Goal: Task Accomplishment & Management: Manage account settings

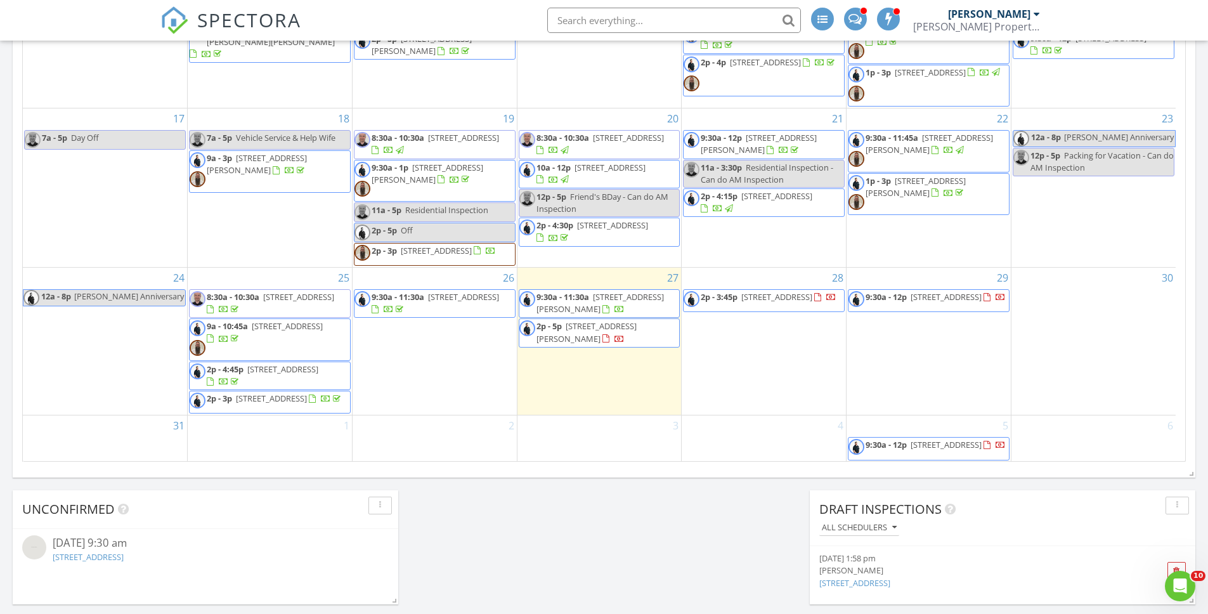
scroll to position [923, 0]
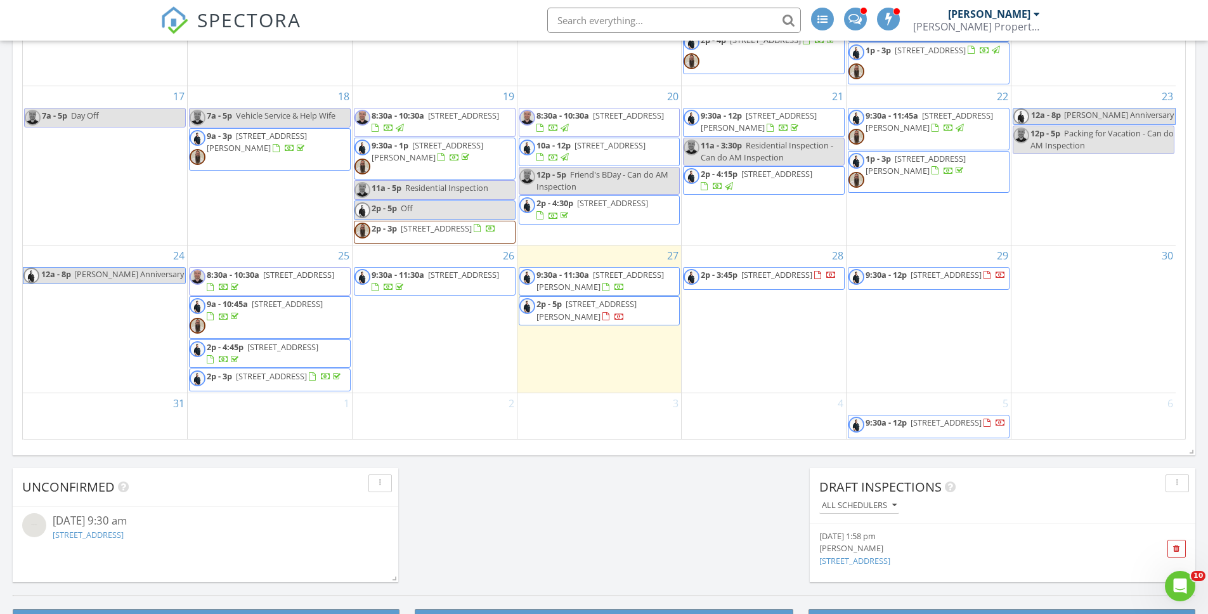
click at [271, 410] on div "1" at bounding box center [270, 416] width 164 height 46
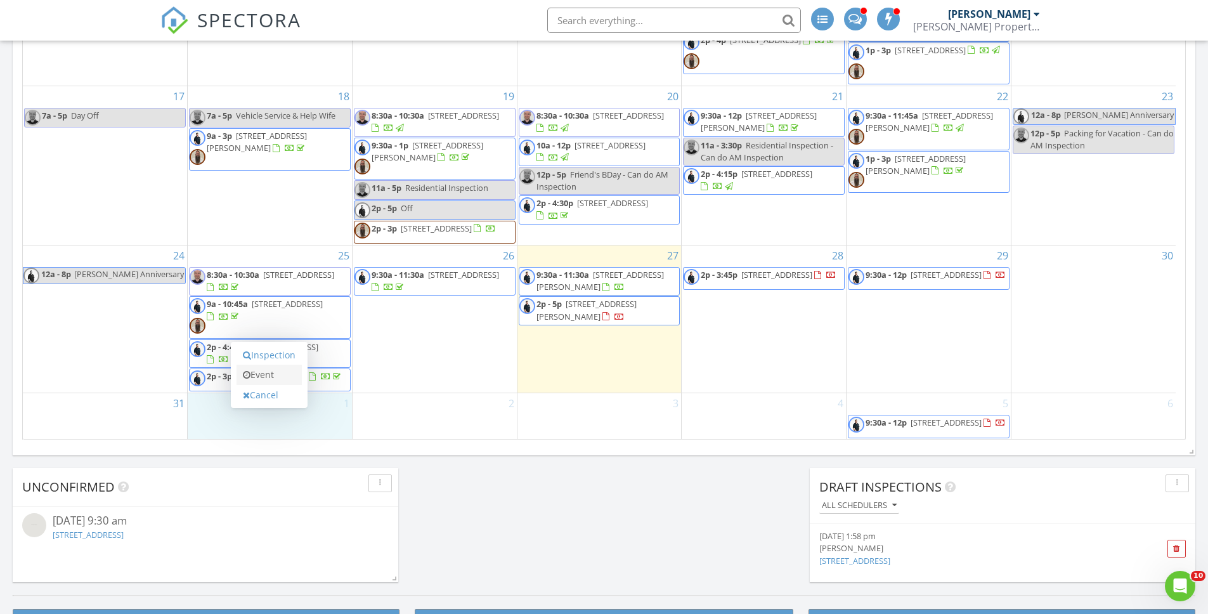
click at [280, 378] on link "Event" at bounding box center [269, 375] width 65 height 20
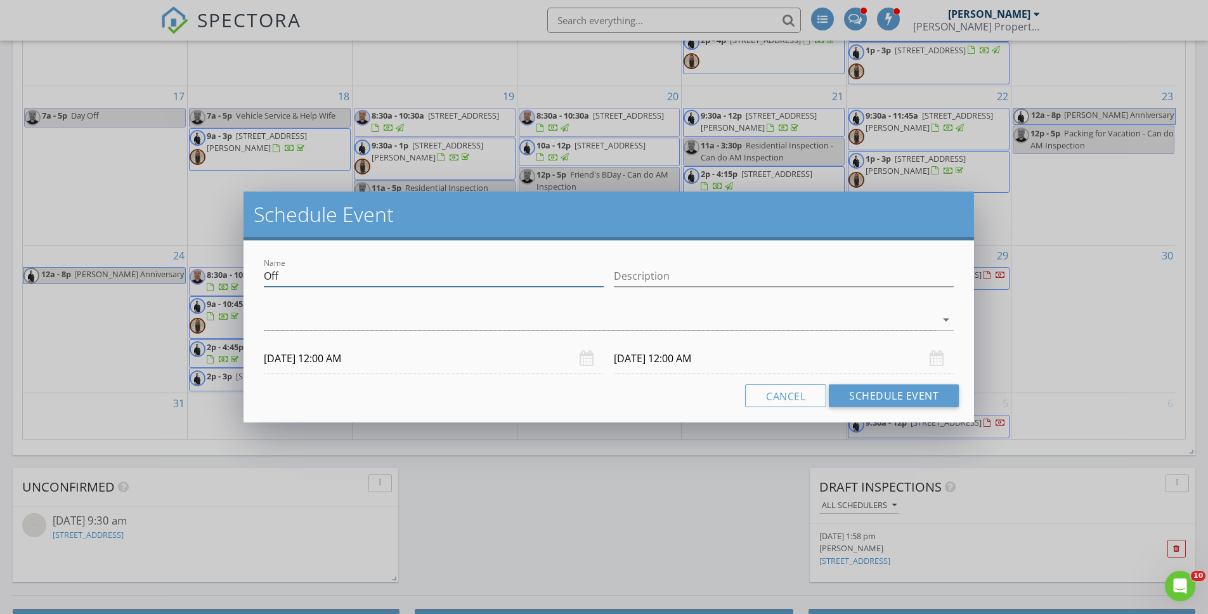
click at [342, 275] on input "Off" at bounding box center [434, 276] width 340 height 21
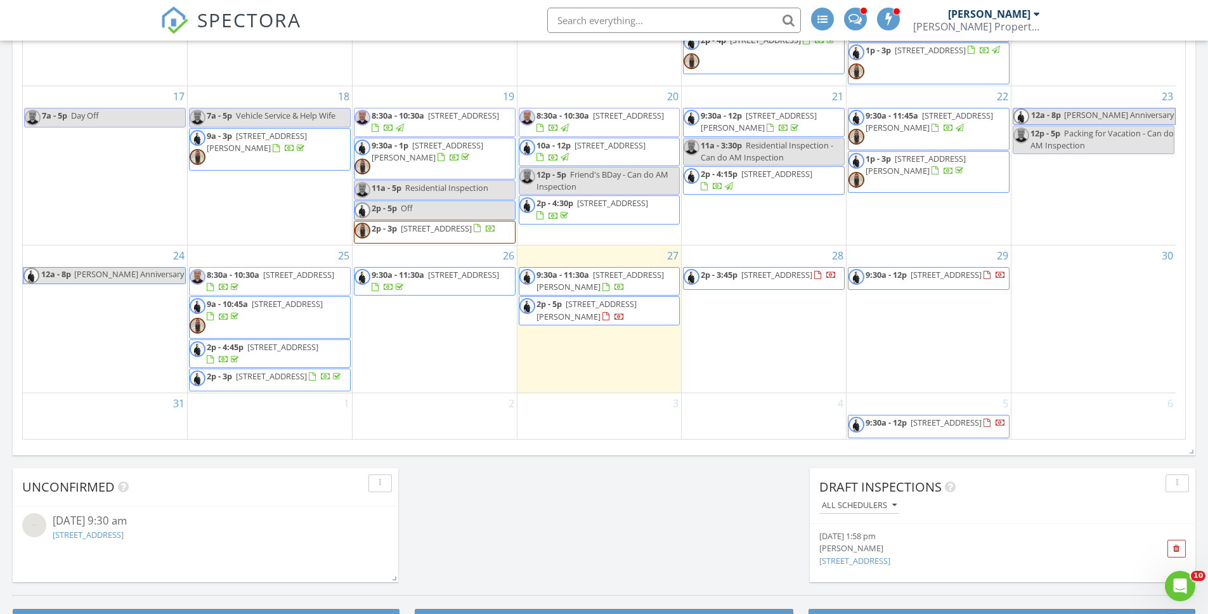
click at [247, 433] on div at bounding box center [604, 307] width 1208 height 614
click at [249, 424] on div "1" at bounding box center [270, 416] width 164 height 46
click at [275, 386] on link "Event" at bounding box center [269, 390] width 65 height 20
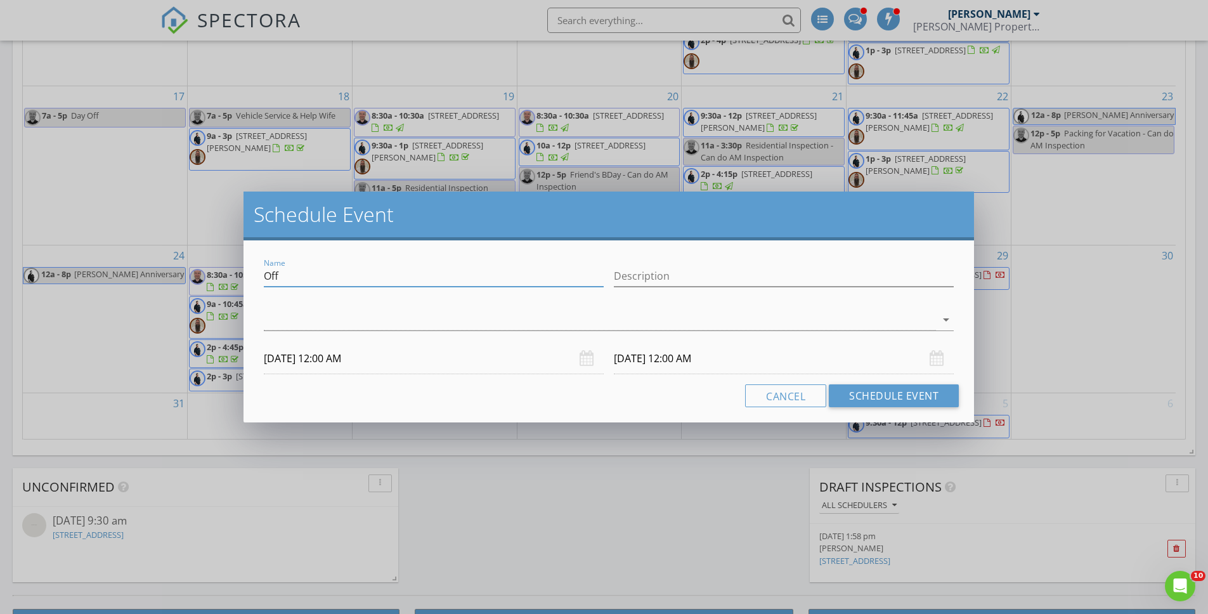
click at [289, 272] on input "Off" at bounding box center [434, 276] width 340 height 21
type input "[DATE]"
click at [663, 274] on input "Description" at bounding box center [784, 276] width 340 height 21
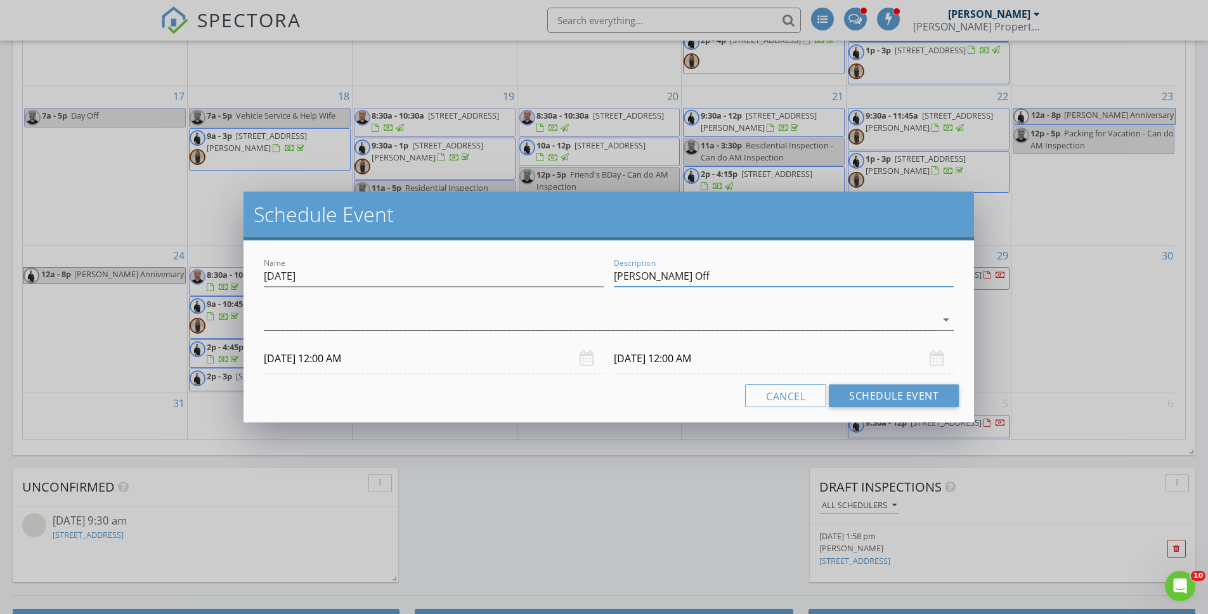
type input "[PERSON_NAME] Off"
click at [533, 320] on div at bounding box center [600, 319] width 672 height 21
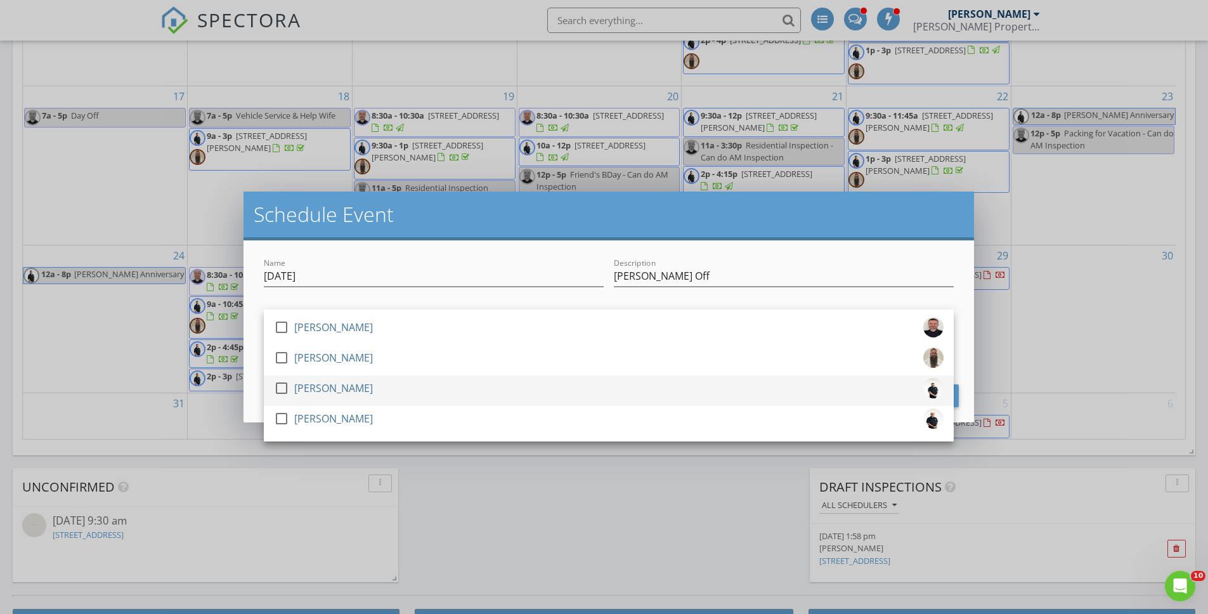
click at [482, 379] on div "check_box_outline_blank [PERSON_NAME]" at bounding box center [609, 390] width 670 height 25
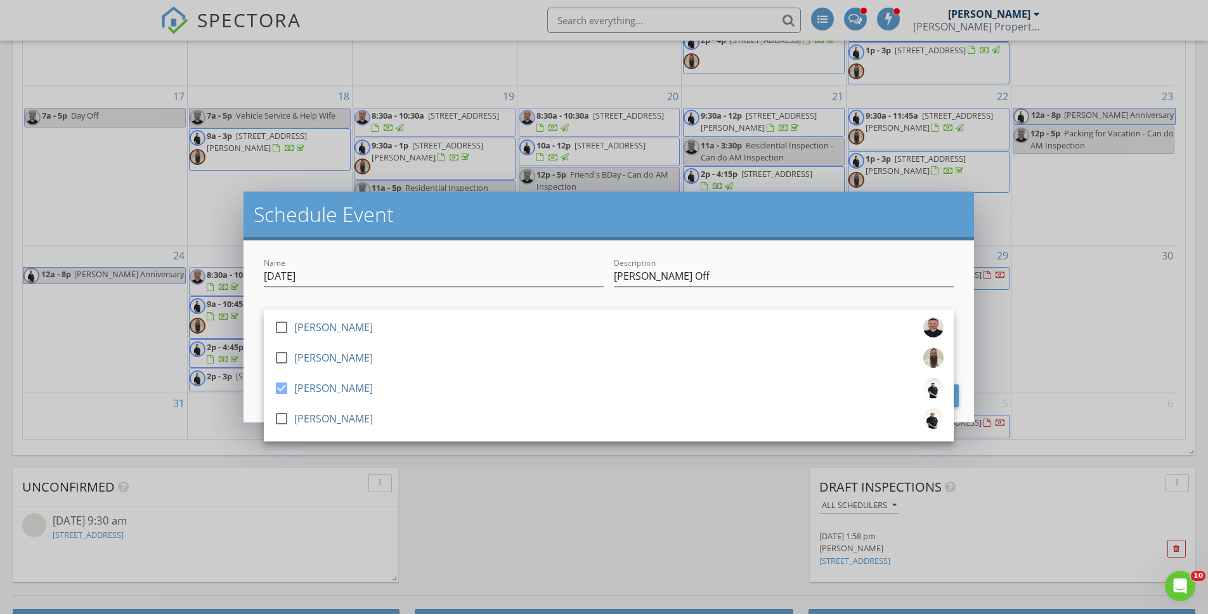
click at [248, 351] on div "Name [DATE] Description [PERSON_NAME] Off check_box_outline_blank [PERSON_NAME]…" at bounding box center [609, 331] width 731 height 182
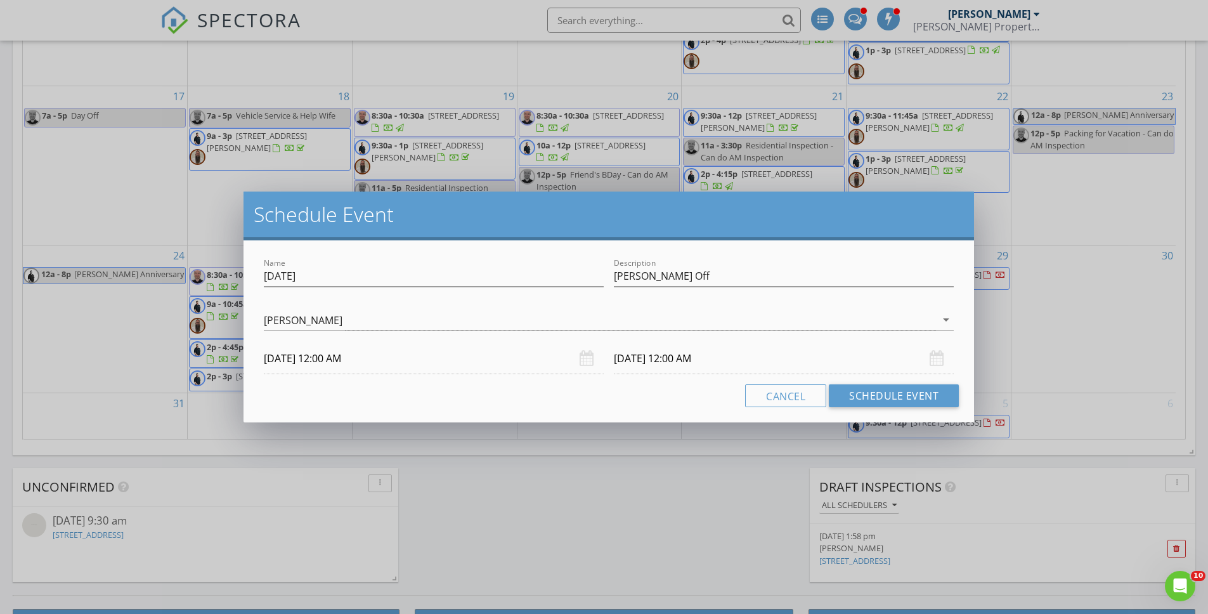
click at [713, 363] on input "[DATE] 12:00 AM" at bounding box center [784, 358] width 340 height 31
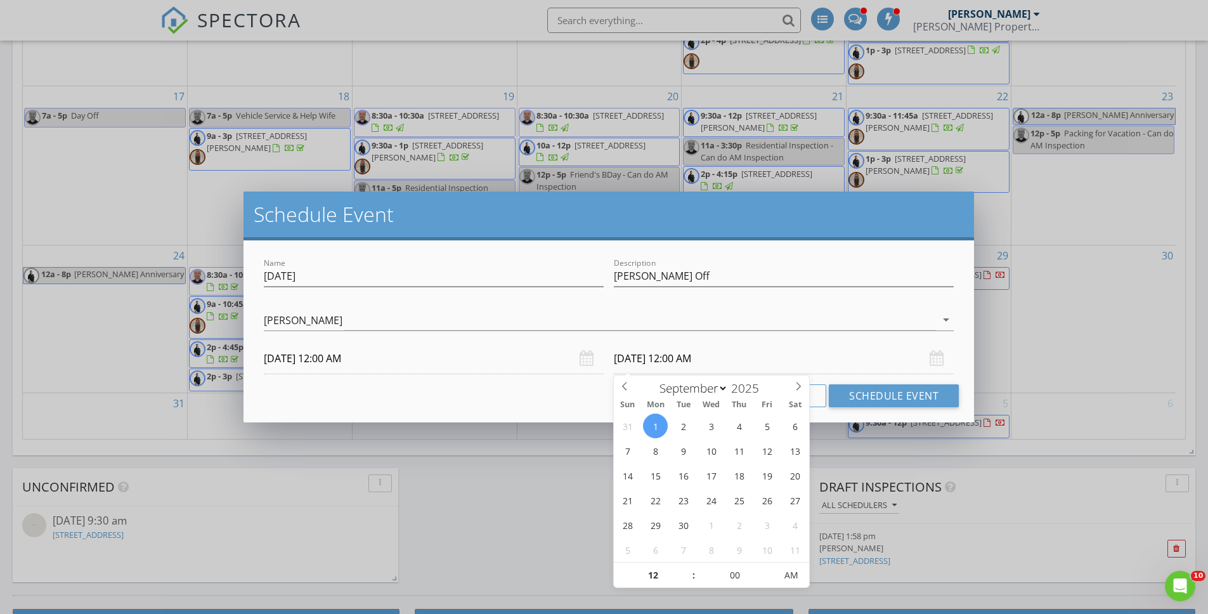
click at [572, 420] on div "Name [DATE] Description [PERSON_NAME] Off check_box_outline_blank [PERSON_NAME]…" at bounding box center [609, 331] width 731 height 182
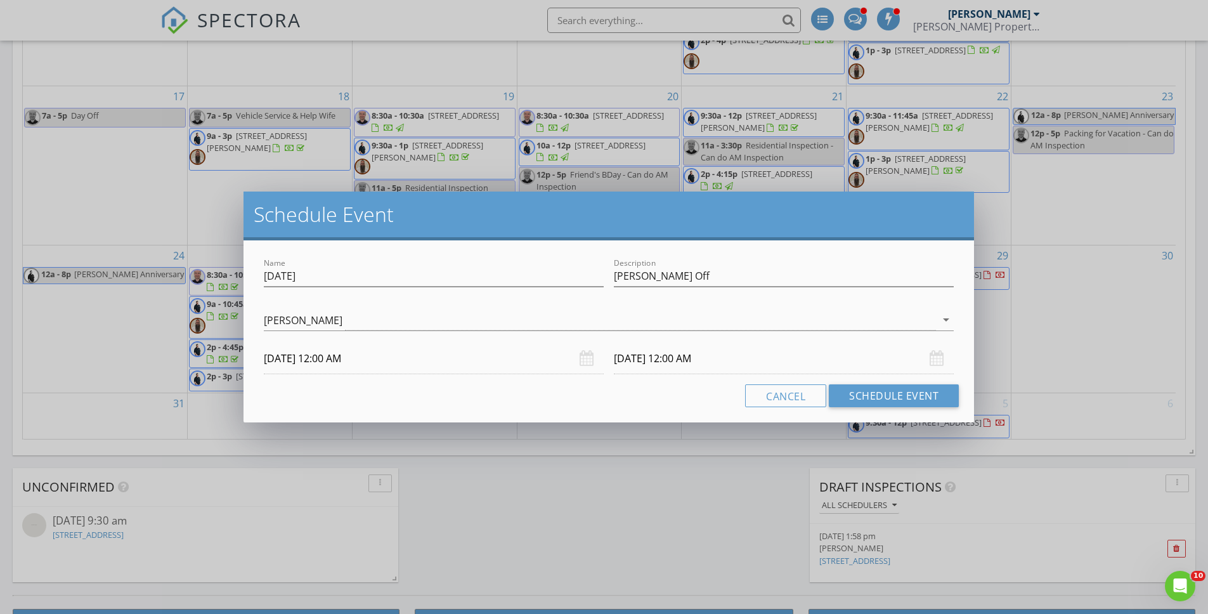
click at [788, 359] on input "[DATE] 12:00 AM" at bounding box center [784, 358] width 340 height 31
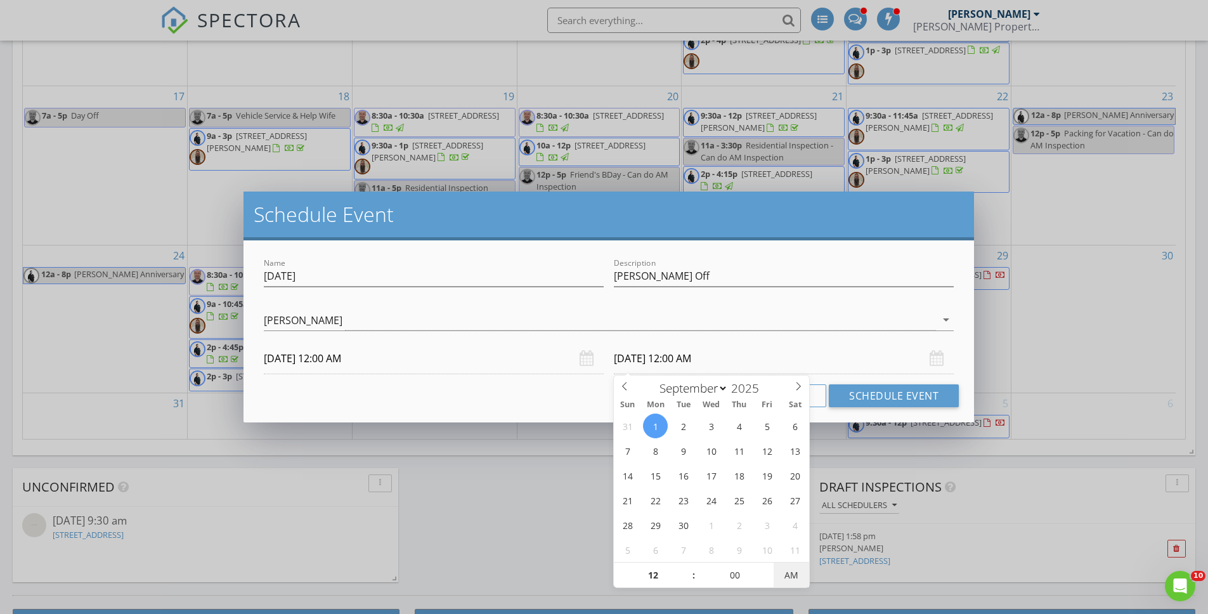
type input "[DATE] 12:00 PM"
click at [785, 568] on span "PM" at bounding box center [791, 575] width 35 height 25
click at [583, 406] on div "Cancel Schedule Event" at bounding box center [609, 395] width 700 height 23
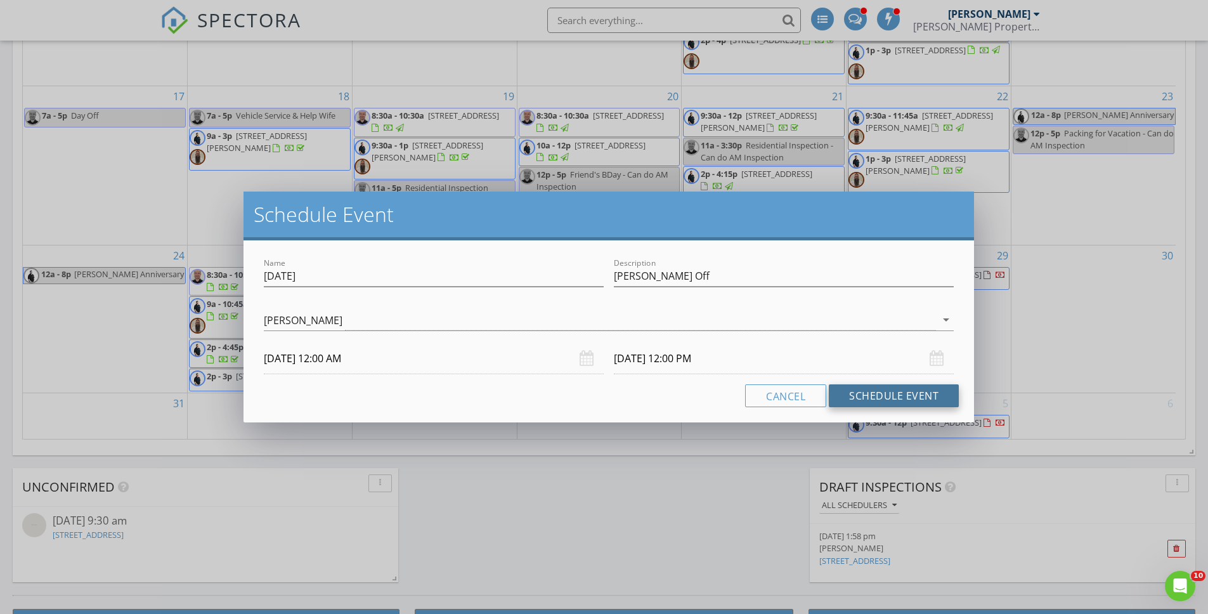
click at [914, 391] on button "Schedule Event" at bounding box center [894, 395] width 130 height 23
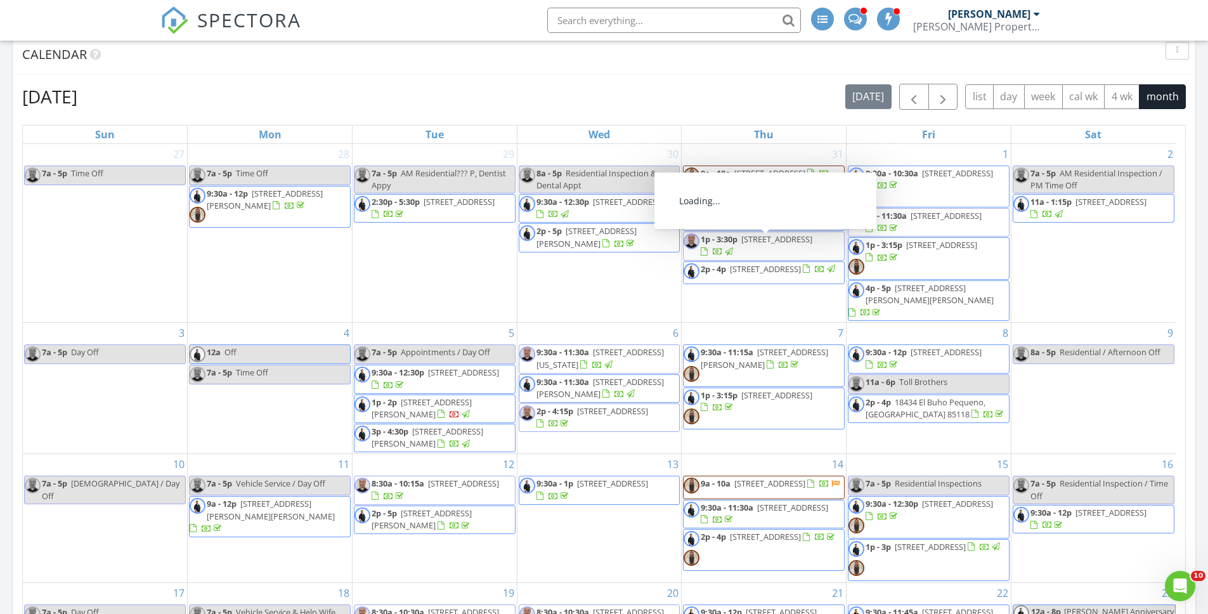
scroll to position [710, 0]
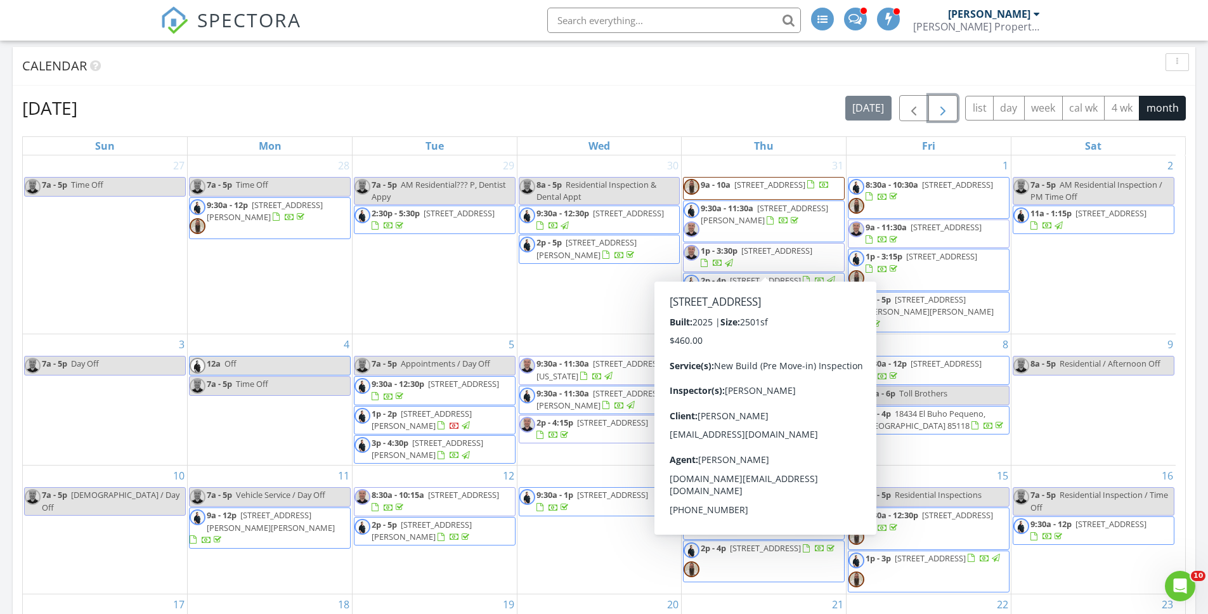
click at [947, 108] on span "button" at bounding box center [942, 108] width 15 height 15
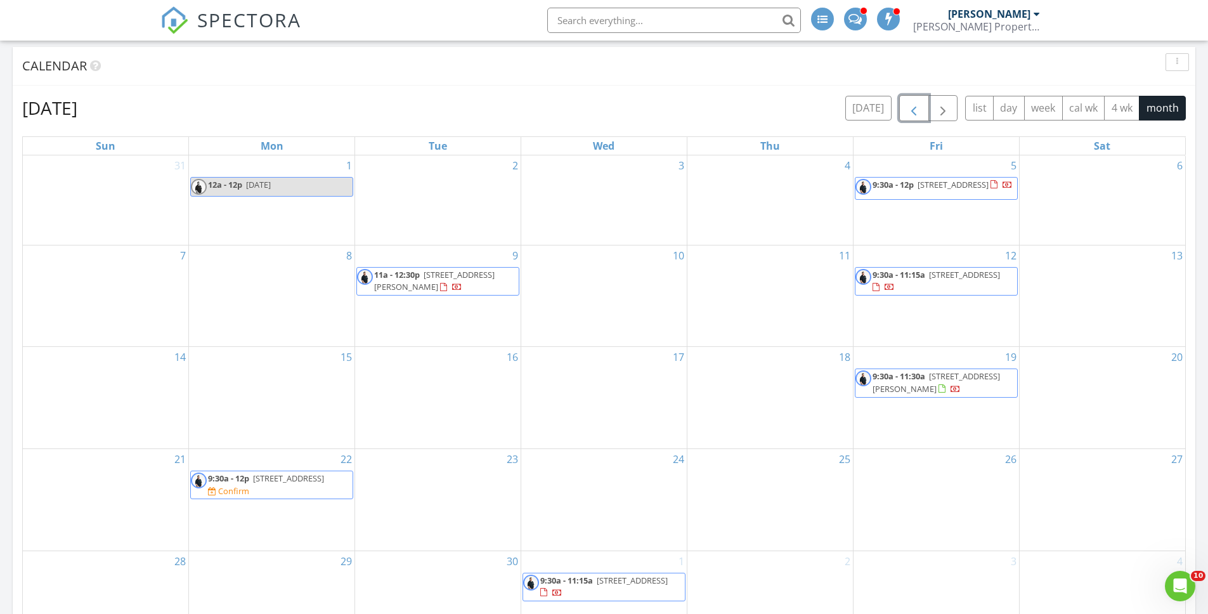
click at [923, 103] on button "button" at bounding box center [914, 108] width 30 height 26
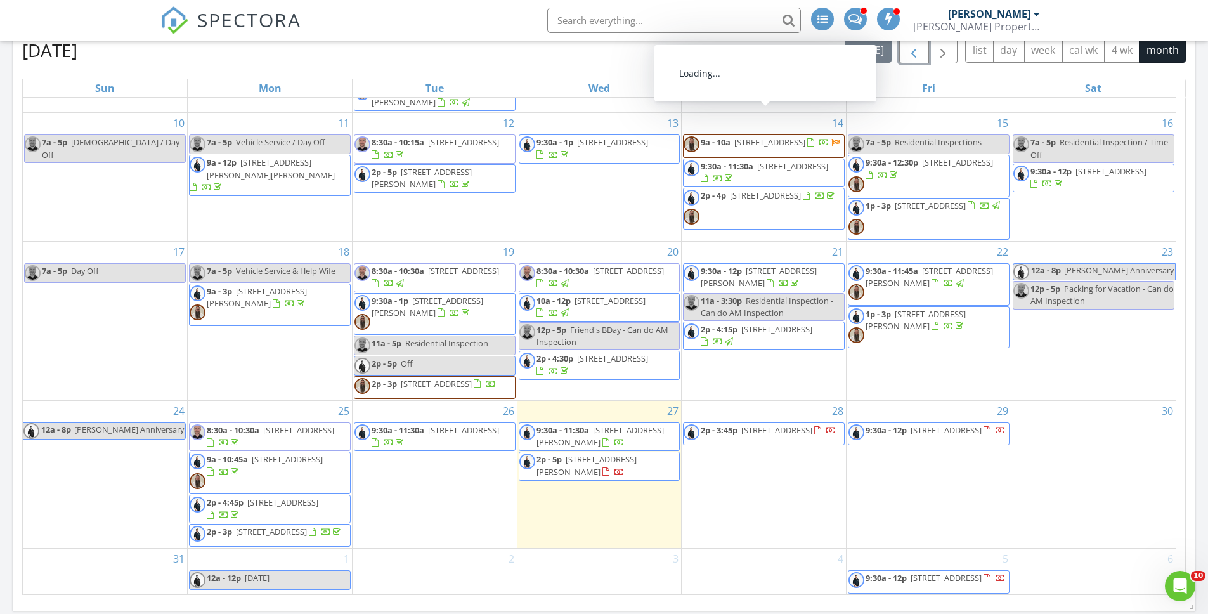
scroll to position [976, 0]
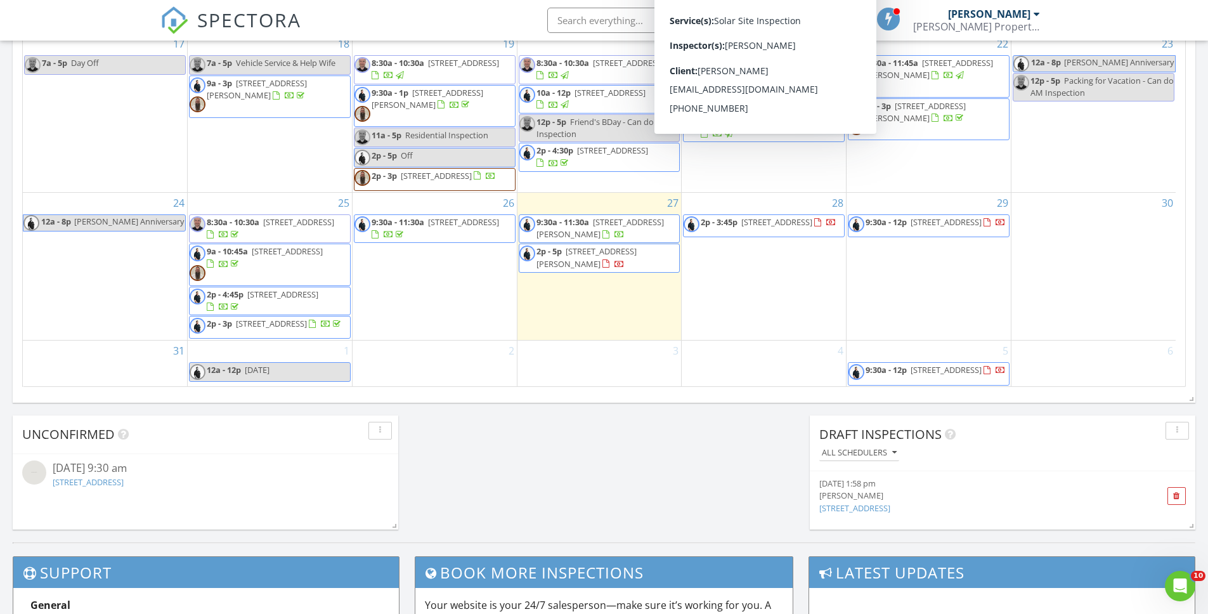
click at [586, 393] on div "[DATE] [DATE] list day week cal wk 4 wk month Sun Mon Tue Wed Thu Fri Sat 27 7a…" at bounding box center [604, 108] width 1183 height 576
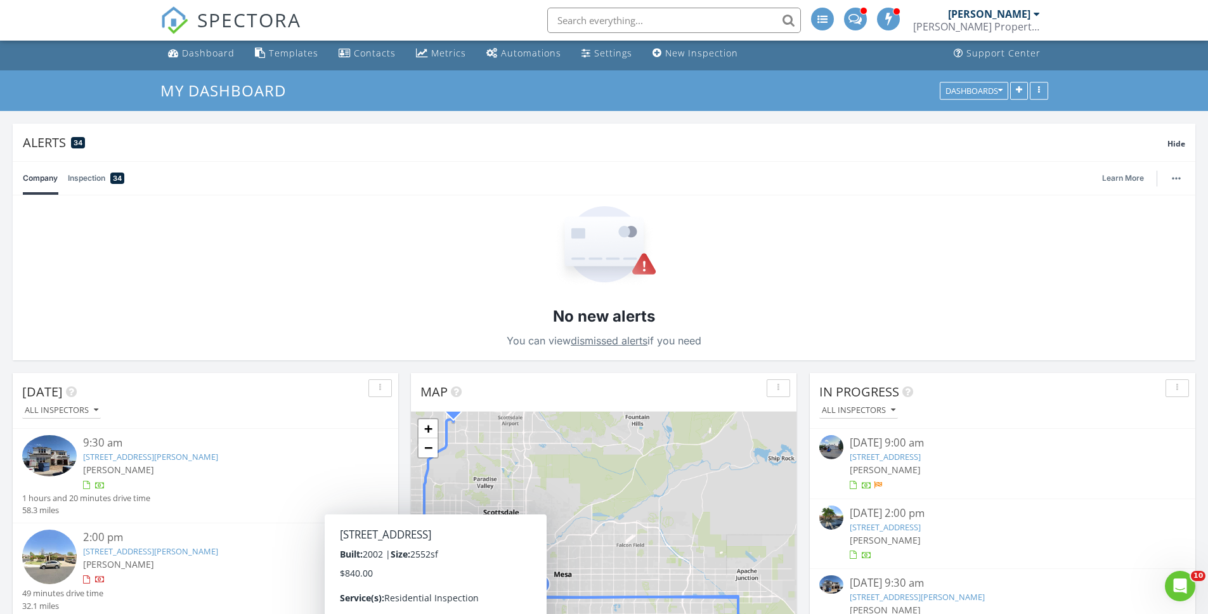
scroll to position [0, 0]
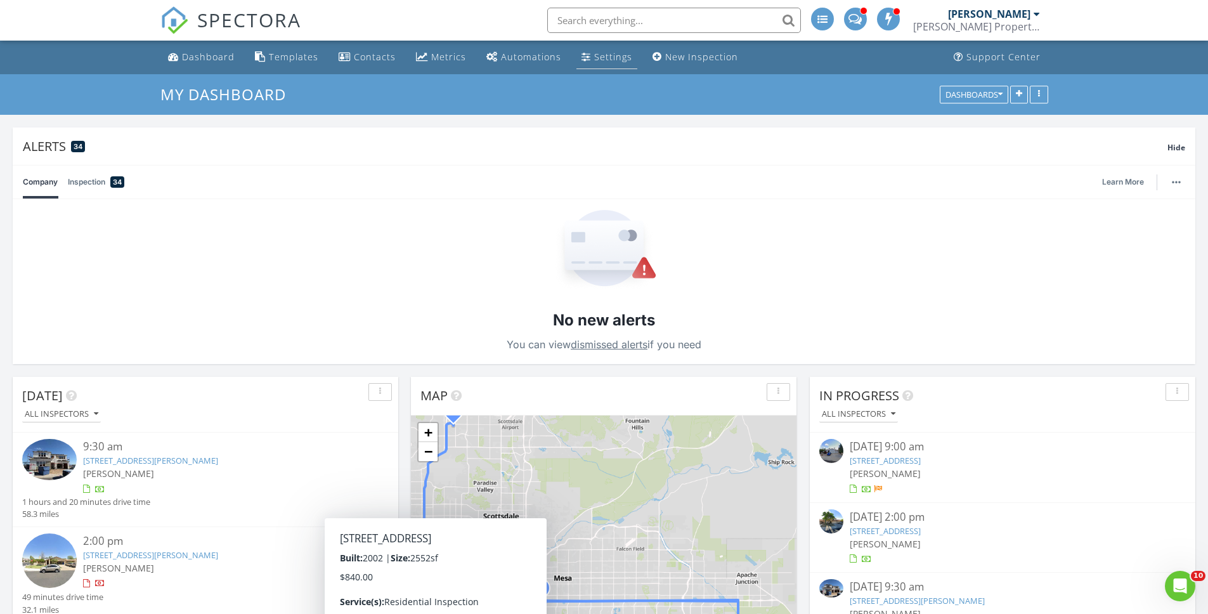
click at [620, 65] on link "Settings" at bounding box center [606, 57] width 61 height 23
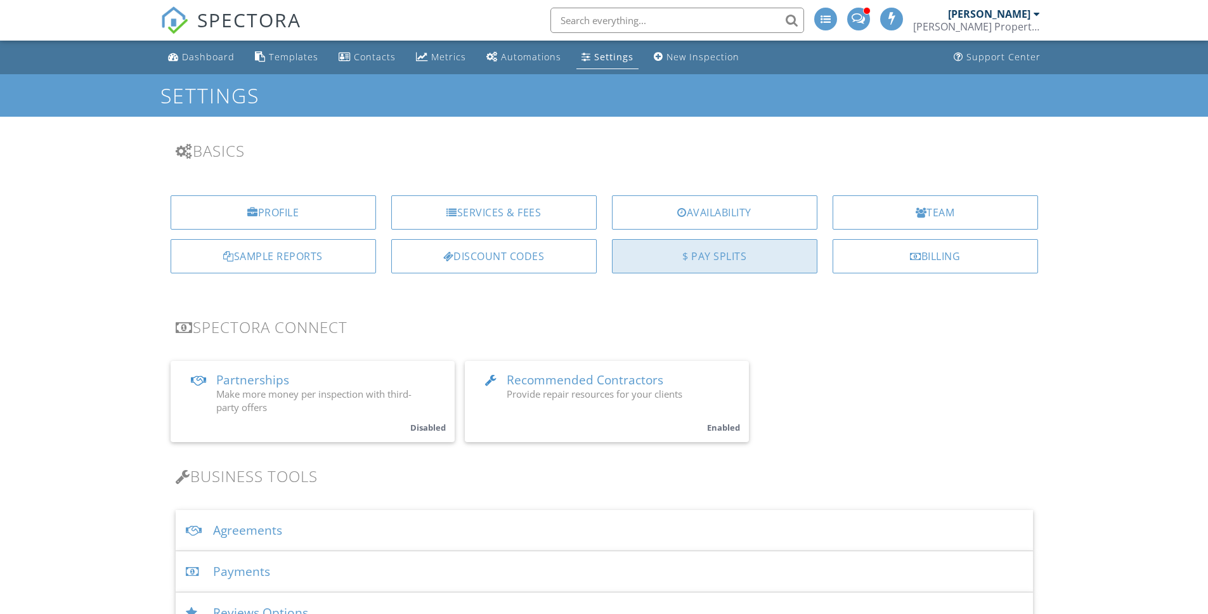
click at [740, 259] on div "$ Pay Splits" at bounding box center [714, 256] width 205 height 34
